Goal: Find specific page/section: Find specific page/section

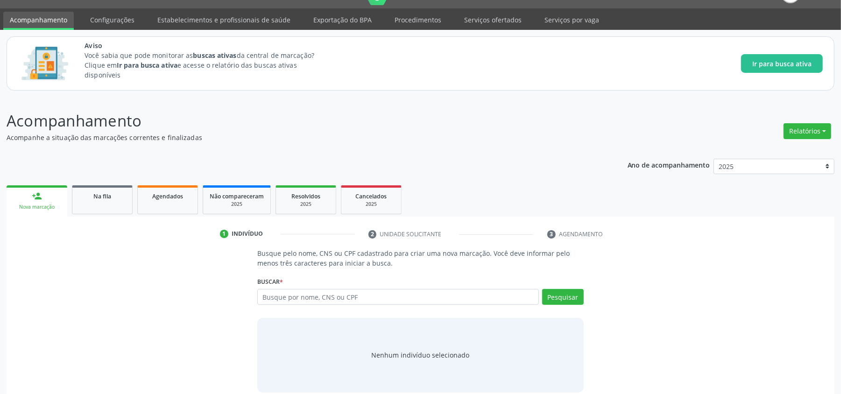
scroll to position [34, 0]
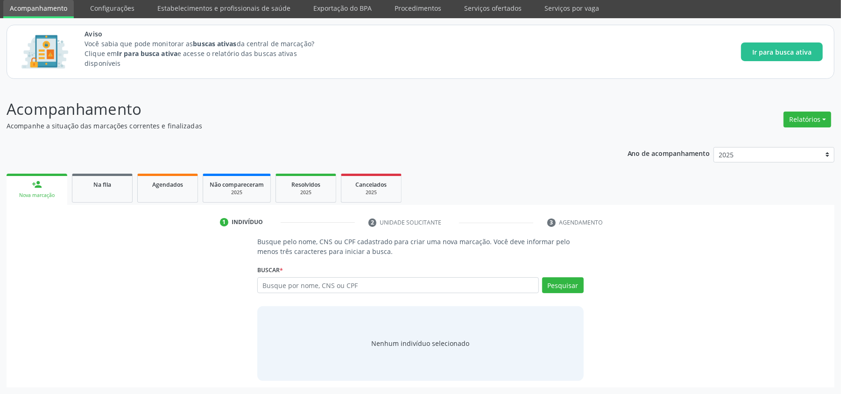
click at [114, 196] on link "Na fila" at bounding box center [102, 188] width 61 height 29
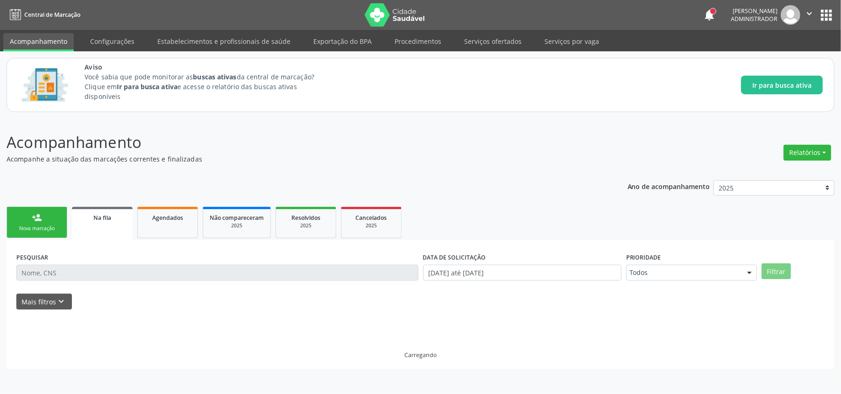
scroll to position [0, 0]
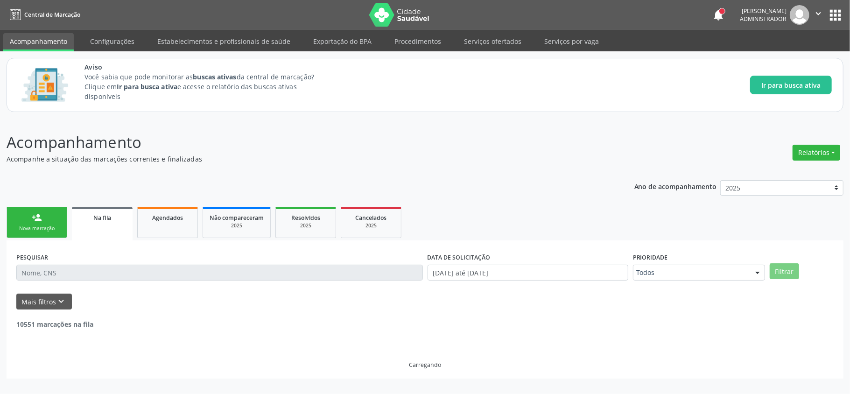
click at [104, 189] on div "Ano de acompanhamento 2025 person_add Nova marcação Na fila Agendados Não compa…" at bounding box center [425, 276] width 837 height 205
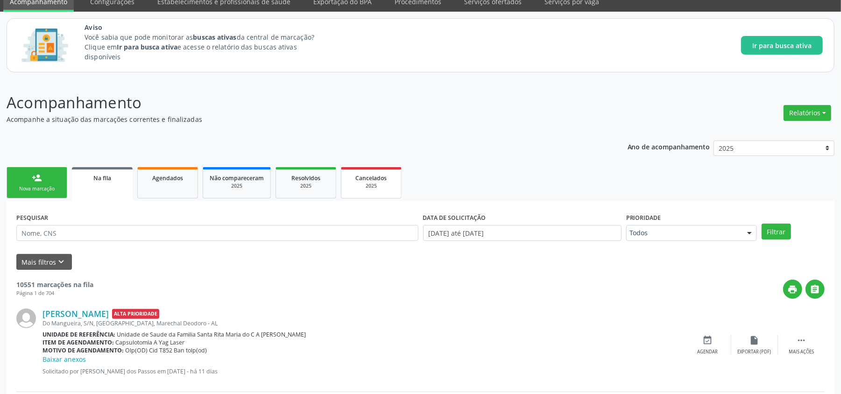
scroll to position [62, 0]
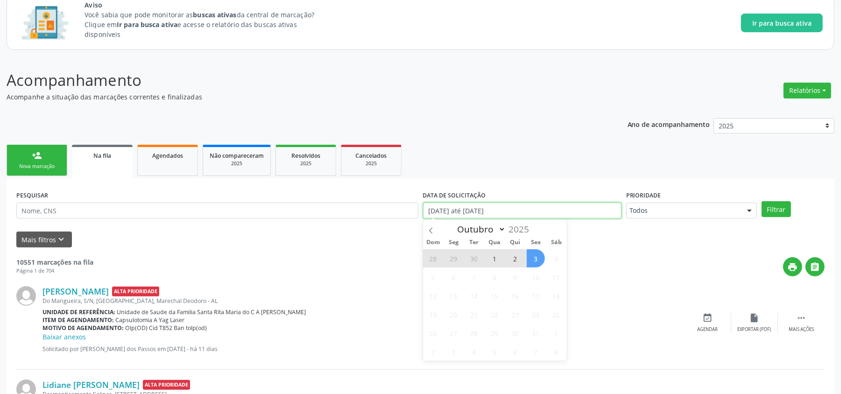
click at [473, 213] on input "[DATE] até [DATE]" at bounding box center [522, 211] width 198 height 16
click at [534, 257] on span "3" at bounding box center [536, 258] width 18 height 18
type input "[DATE]"
click at [534, 256] on span "3" at bounding box center [536, 258] width 18 height 18
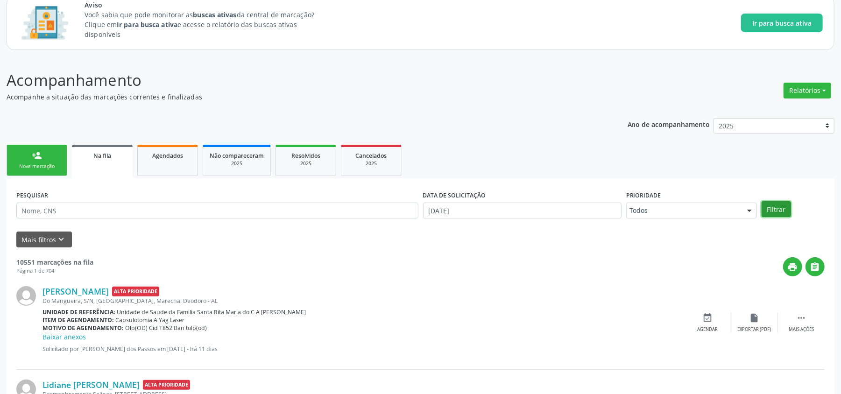
click at [785, 211] on button "Filtrar" at bounding box center [776, 209] width 29 height 16
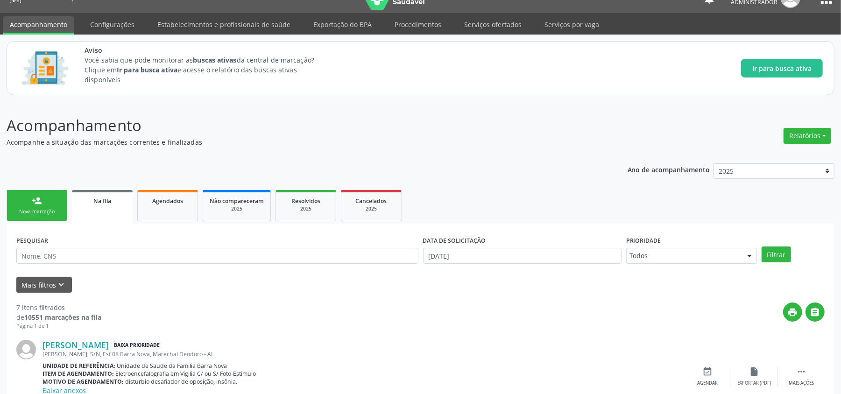
scroll to position [0, 0]
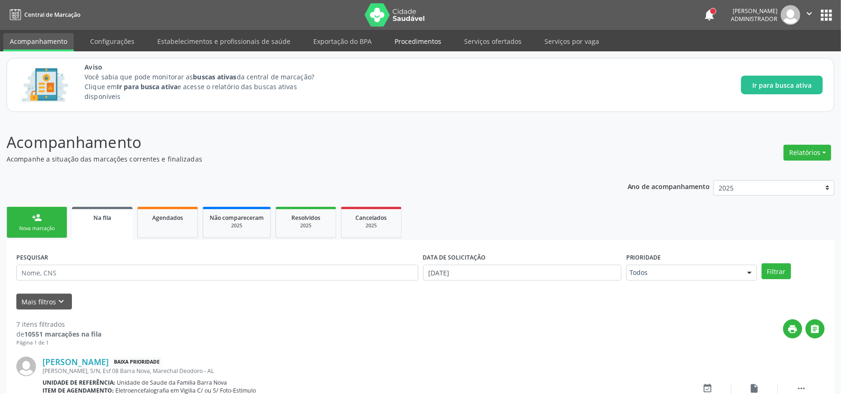
click at [424, 48] on link "Procedimentos" at bounding box center [418, 41] width 60 height 16
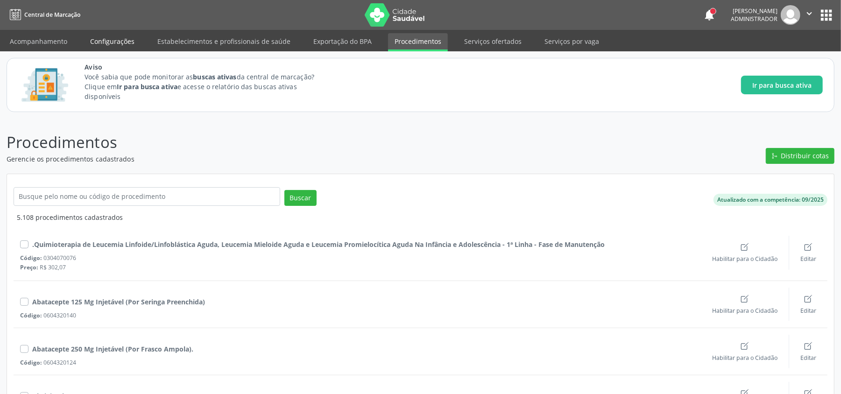
click at [106, 40] on link "Configurações" at bounding box center [112, 41] width 57 height 16
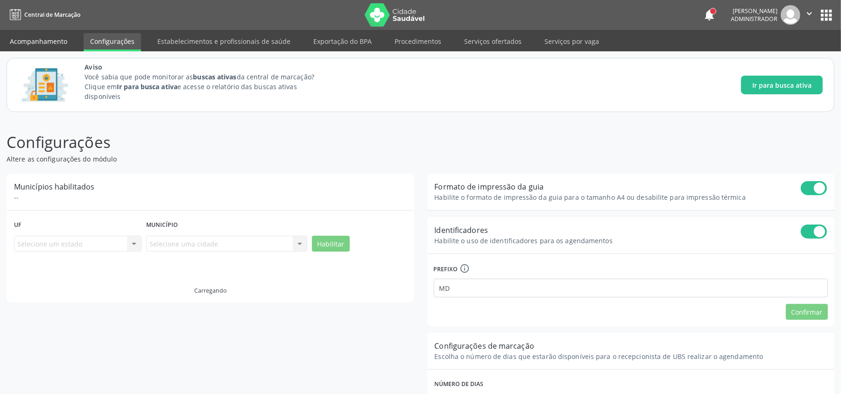
click at [53, 41] on link "Acompanhamento" at bounding box center [38, 41] width 71 height 16
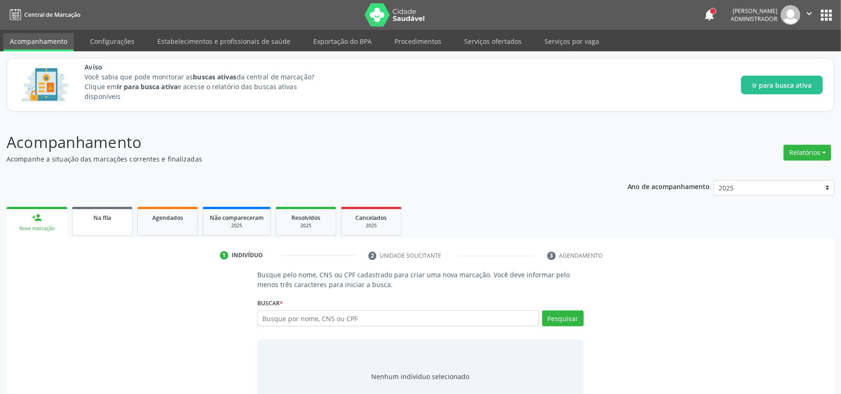
click at [92, 212] on link "Na fila" at bounding box center [102, 221] width 61 height 29
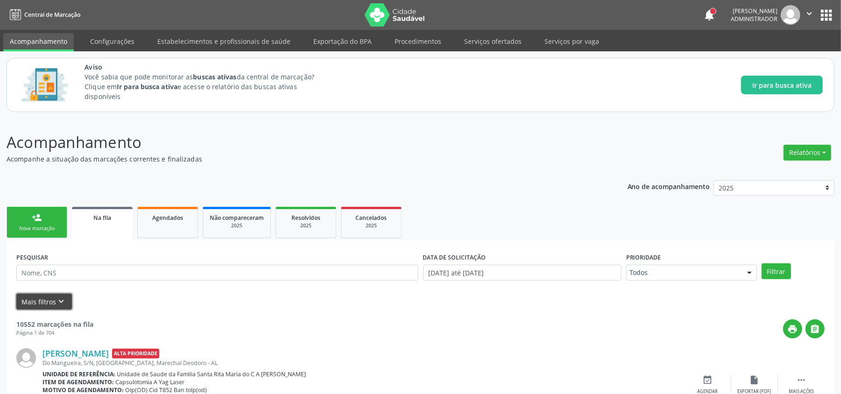
click at [61, 303] on icon "keyboard_arrow_down" at bounding box center [62, 302] width 10 height 10
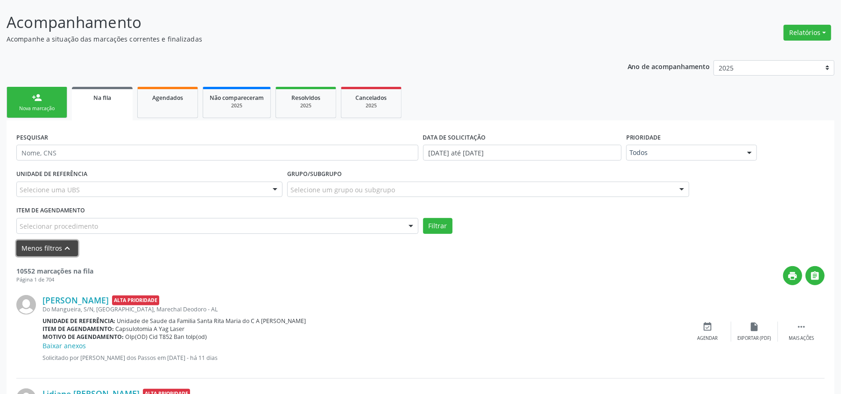
scroll to position [124, 0]
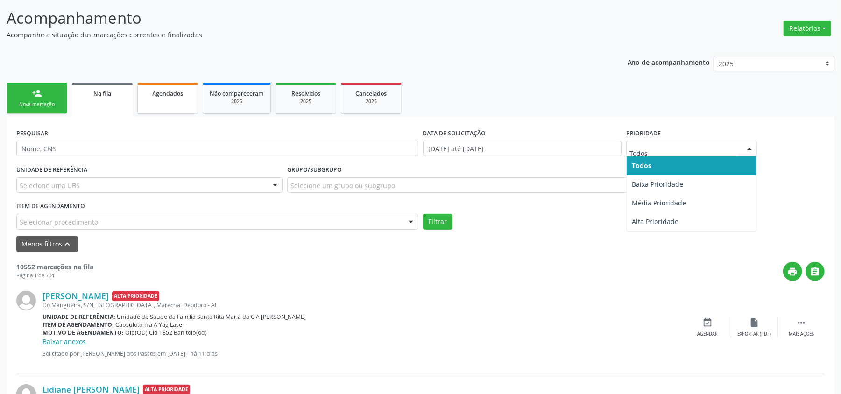
click at [182, 91] on span "Agendados" at bounding box center [167, 94] width 31 height 8
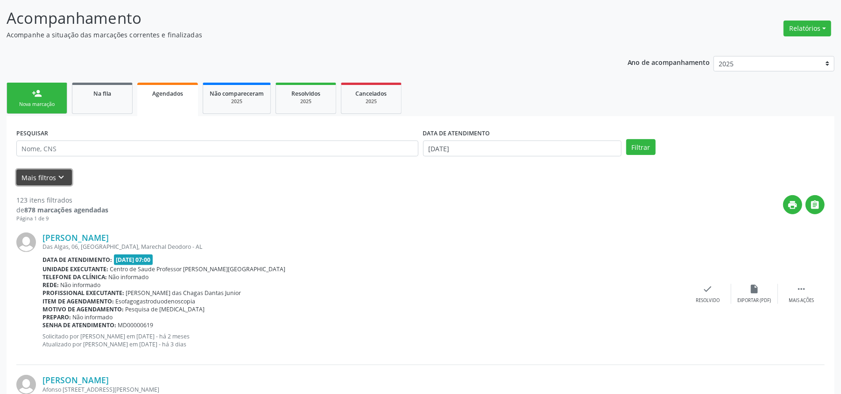
click at [62, 175] on icon "keyboard_arrow_down" at bounding box center [62, 177] width 10 height 10
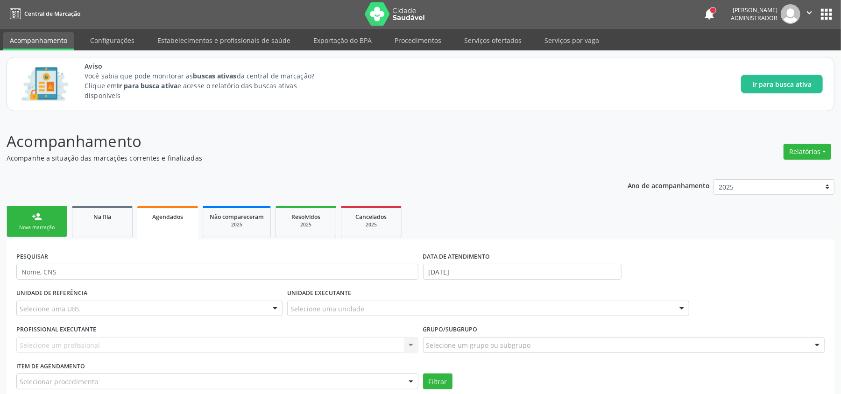
scroll to position [0, 0]
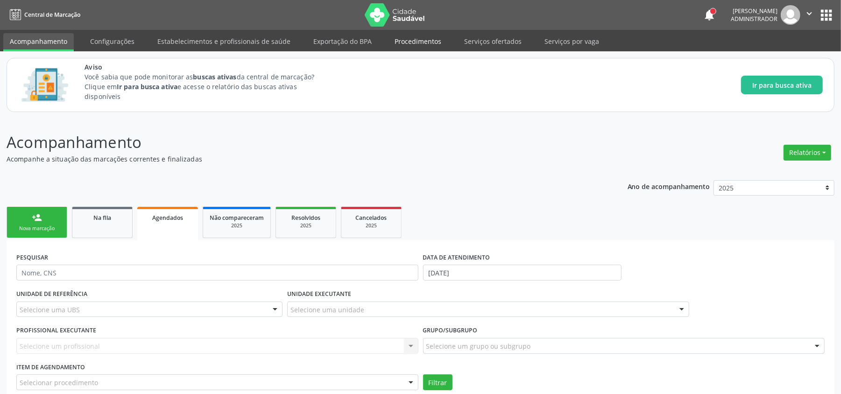
click at [389, 37] on link "Procedimentos" at bounding box center [418, 41] width 60 height 16
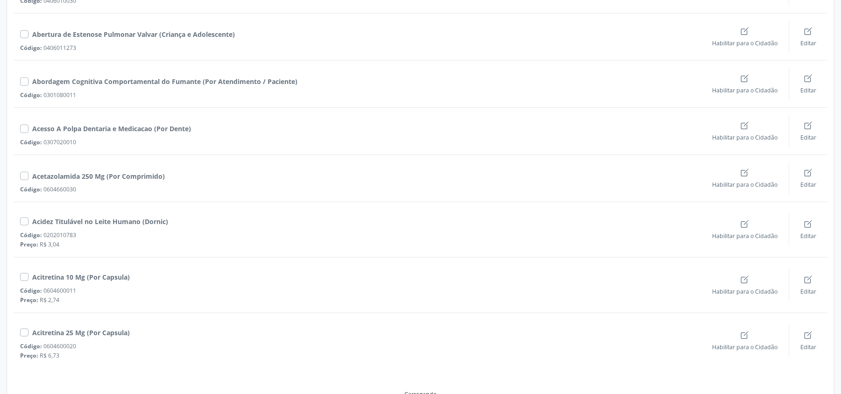
scroll to position [619, 0]
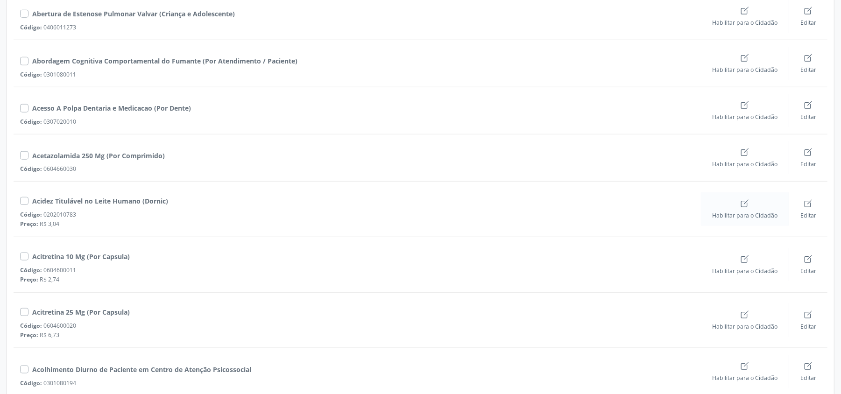
click at [742, 207] on icon "create outline" at bounding box center [745, 204] width 6 height 6
click at [743, 208] on icon "Create" at bounding box center [741, 203] width 9 height 9
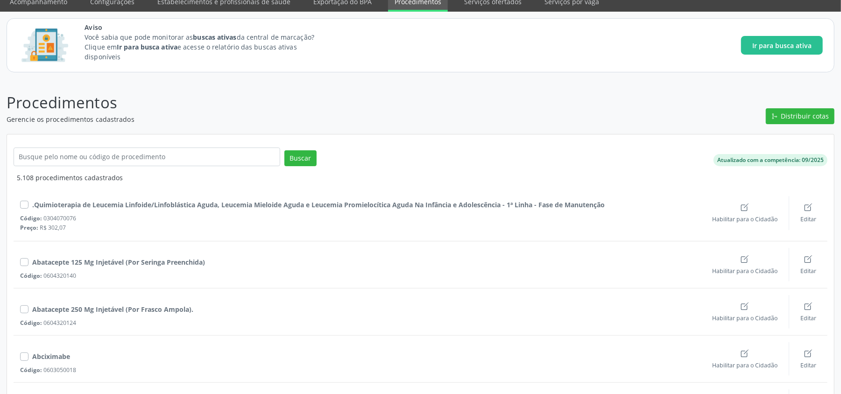
scroll to position [0, 0]
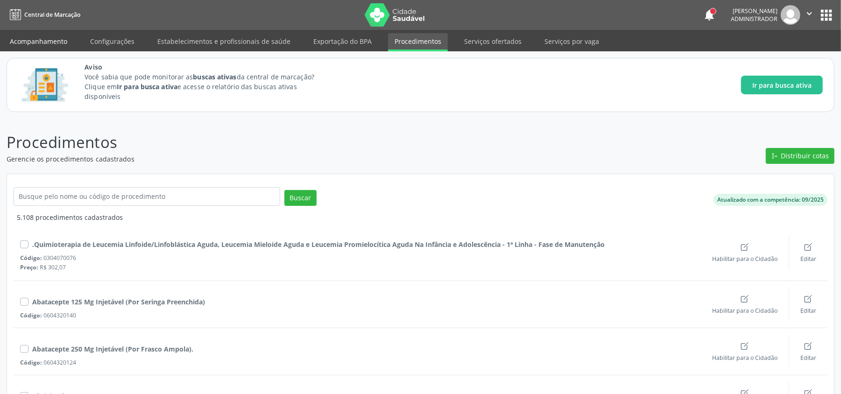
click at [36, 45] on link "Acompanhamento" at bounding box center [38, 41] width 71 height 16
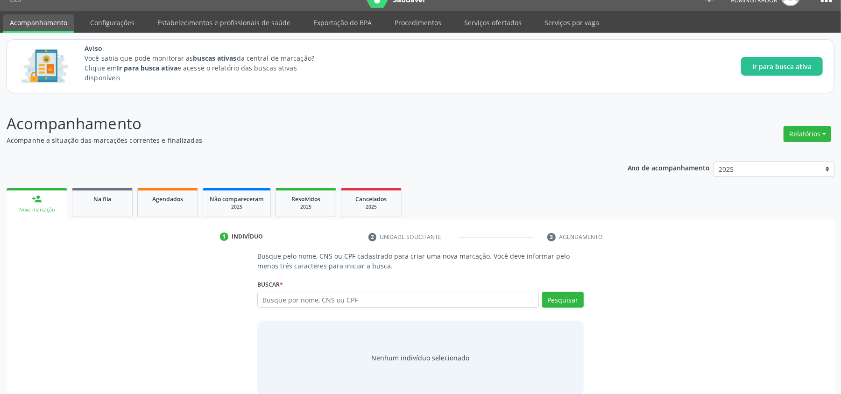
scroll to position [34, 0]
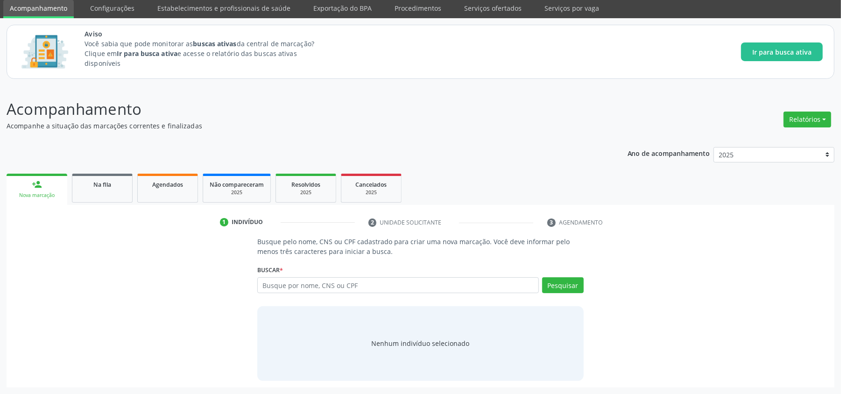
click at [103, 185] on span "Na fila" at bounding box center [102, 185] width 18 height 8
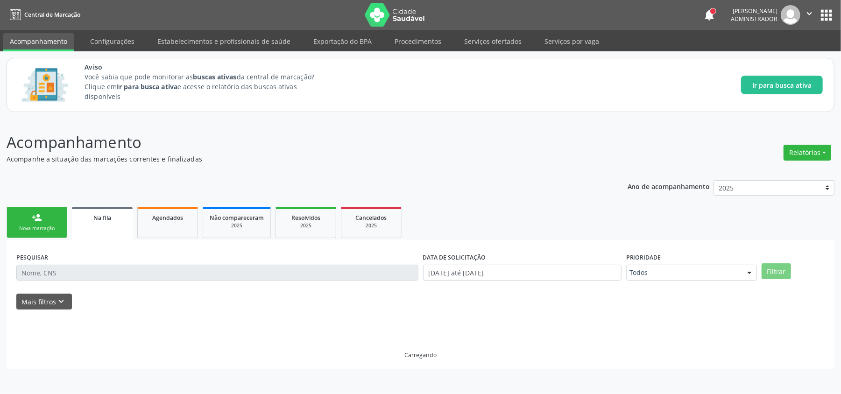
click at [103, 185] on div "Ano de acompanhamento 2025 person_add Nova marcação Na fila Agendados Não compa…" at bounding box center [421, 272] width 828 height 196
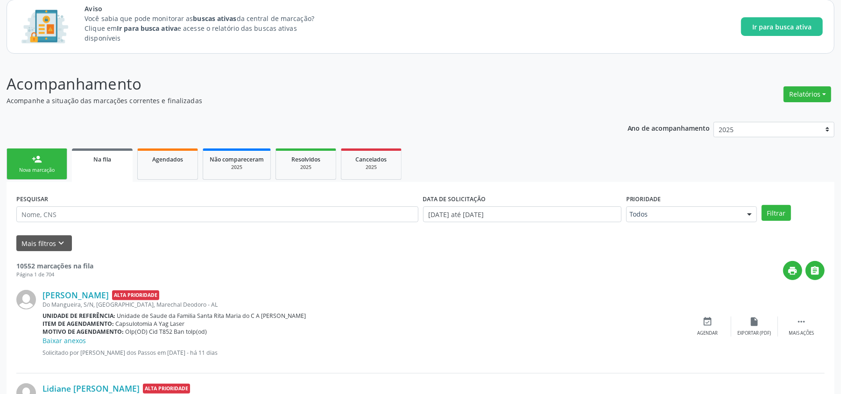
scroll to position [187, 0]
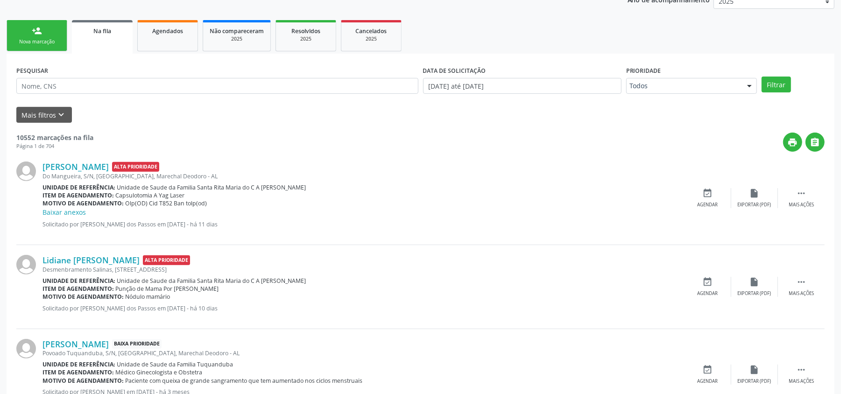
click at [35, 33] on div "person_add" at bounding box center [37, 31] width 10 height 10
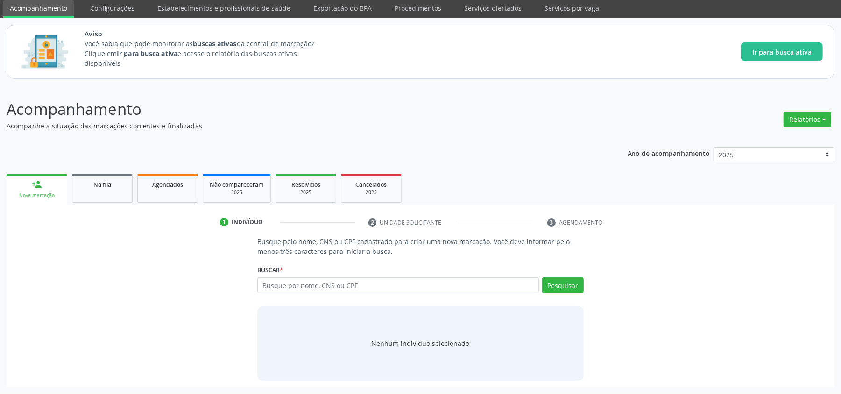
scroll to position [34, 0]
